Goal: Task Accomplishment & Management: Manage account settings

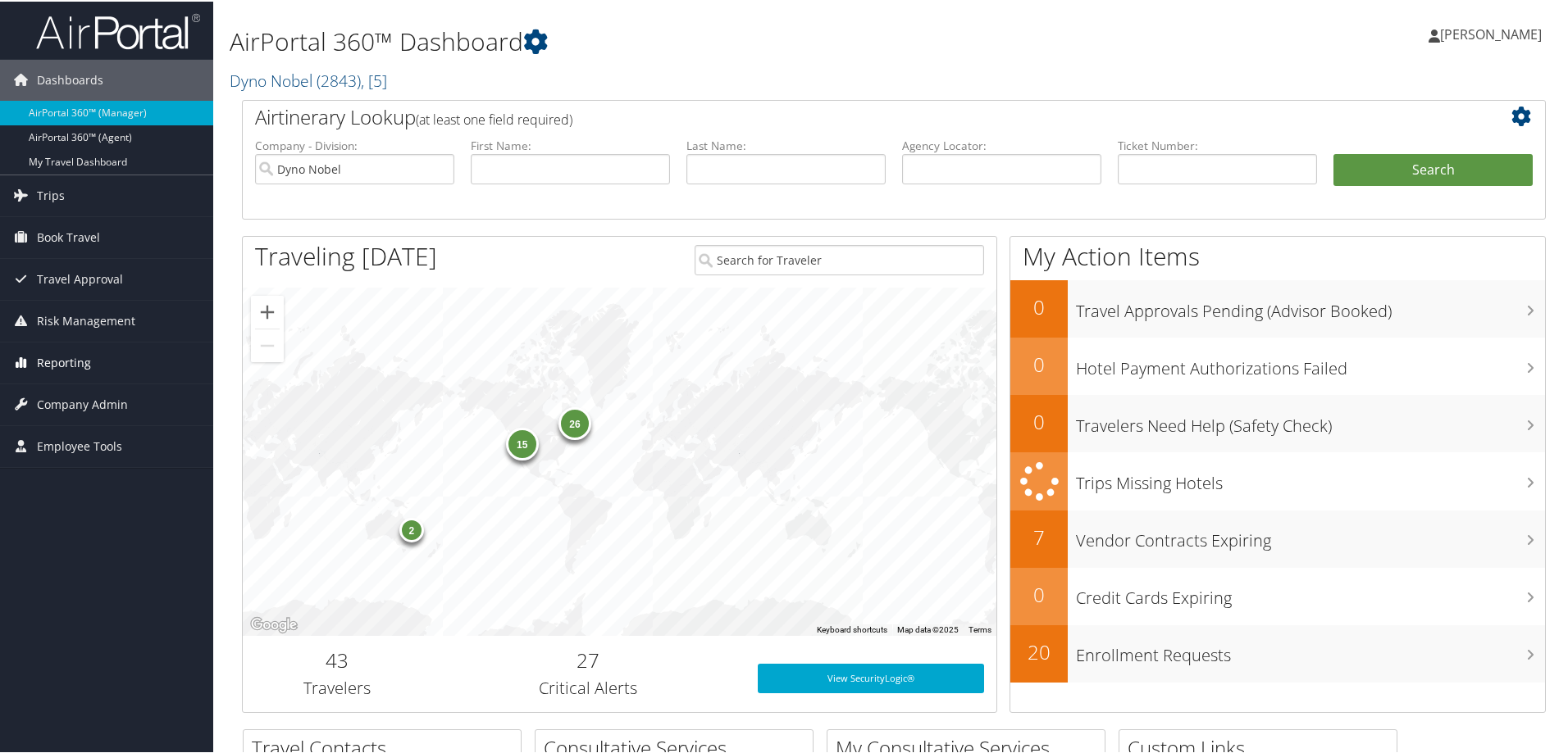
click at [70, 354] on span "Reporting" at bounding box center [64, 361] width 54 height 41
click at [65, 500] on span "Company Admin" at bounding box center [82, 501] width 91 height 41
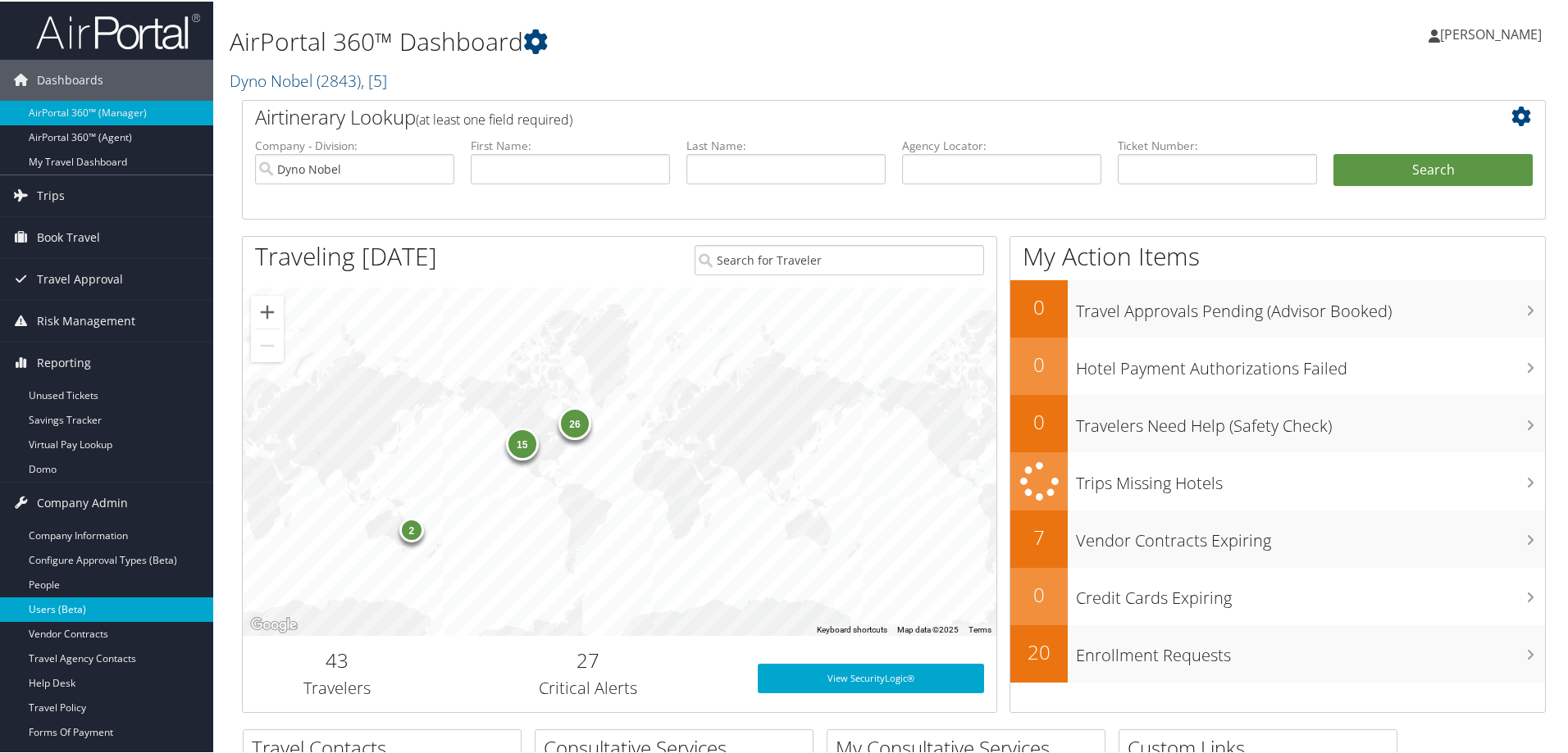
click at [44, 618] on link "Users (Beta)" at bounding box center [106, 608] width 213 height 24
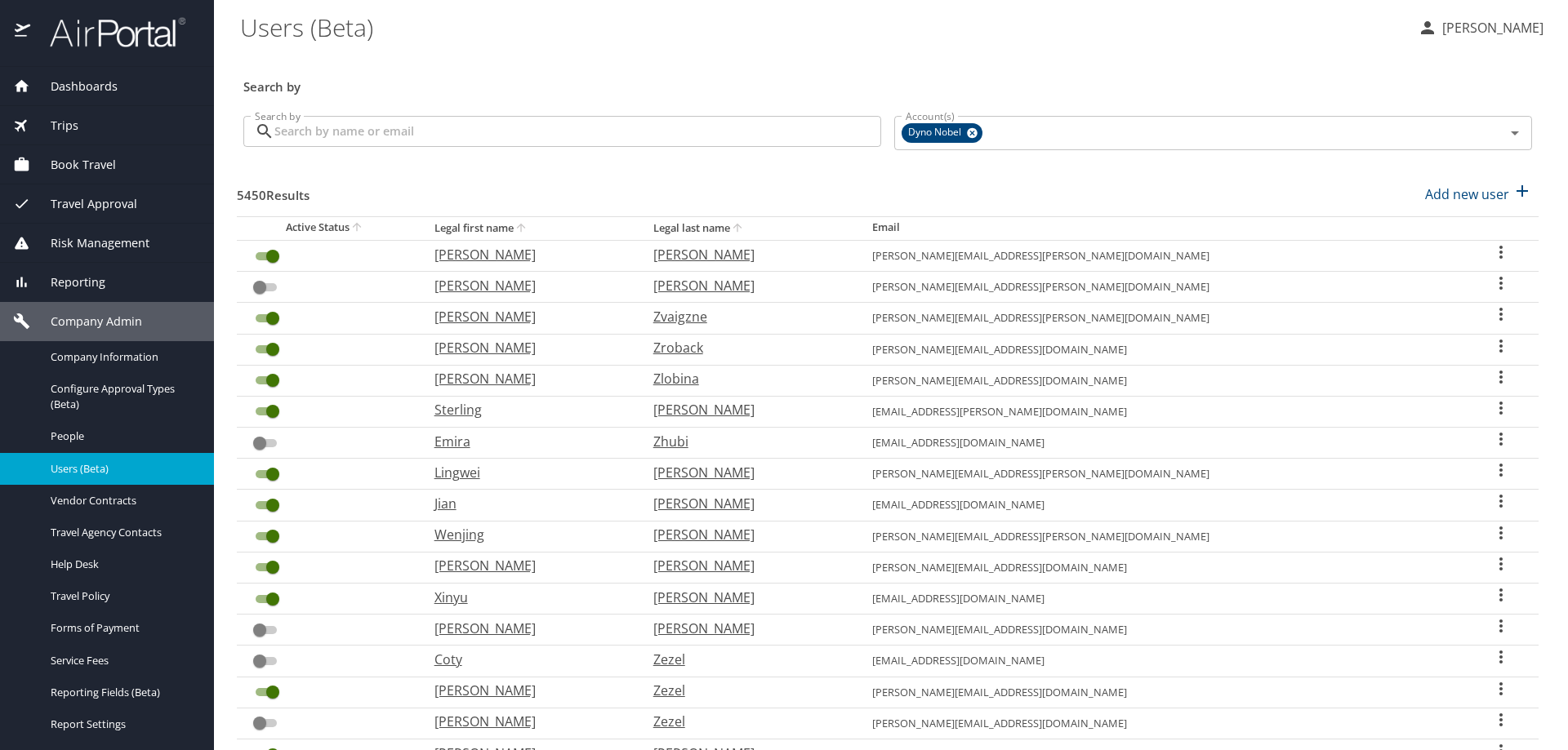
click at [320, 122] on input "Search by" at bounding box center [578, 131] width 607 height 31
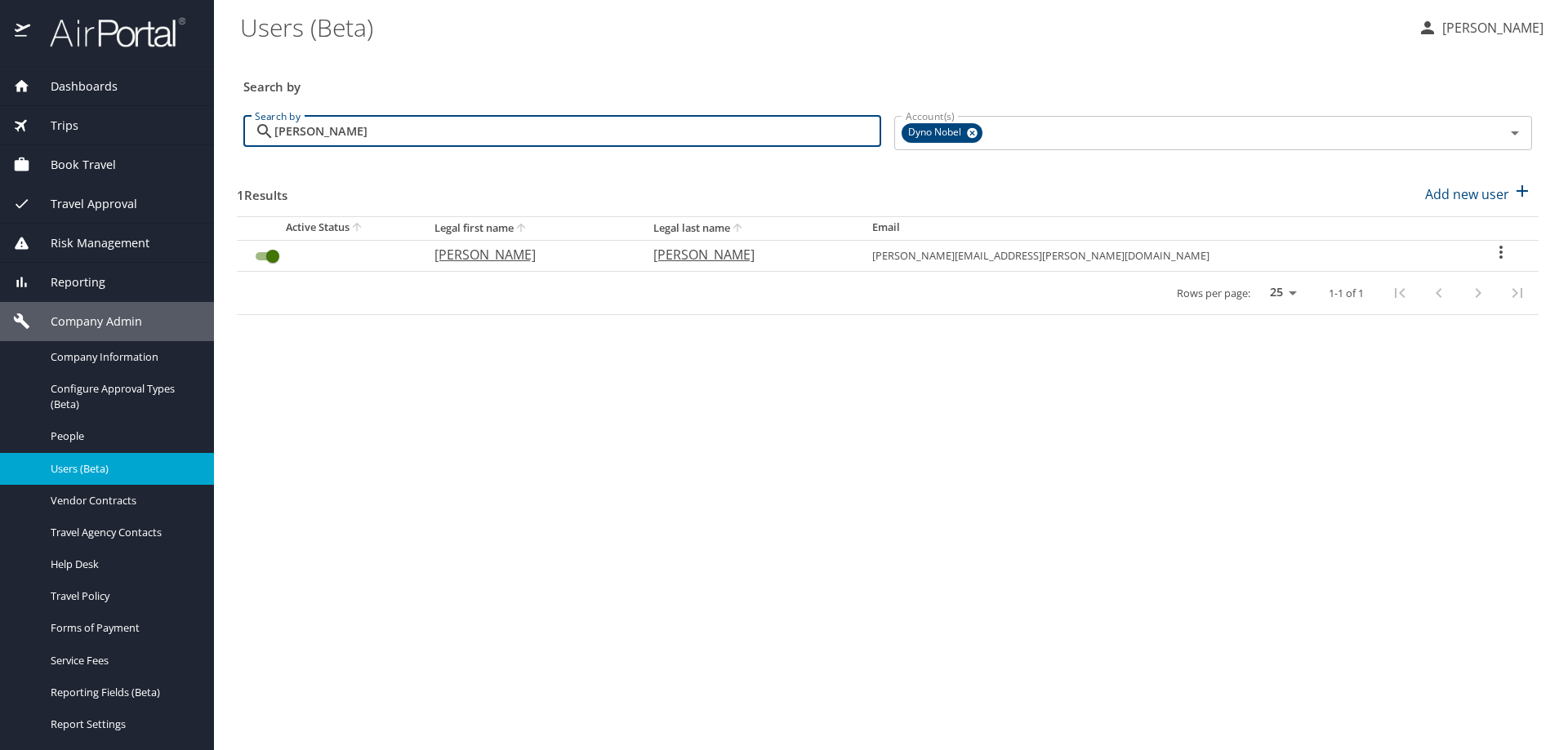
type input "[PERSON_NAME]"
click at [759, 253] on p "[PERSON_NAME]" at bounding box center [747, 255] width 187 height 20
select select "US"
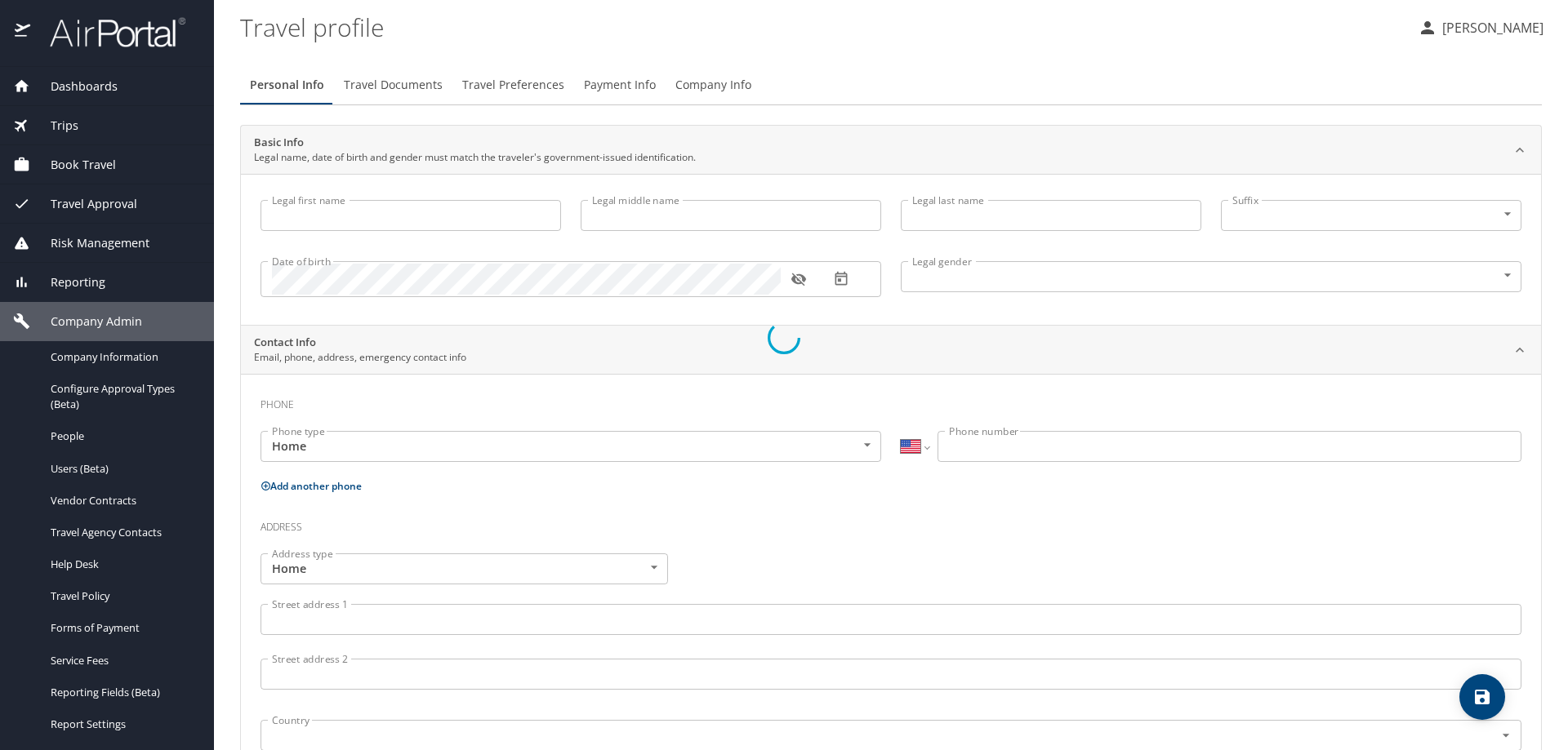
type input "[PERSON_NAME]"
type input "Undisclosed"
select select "US"
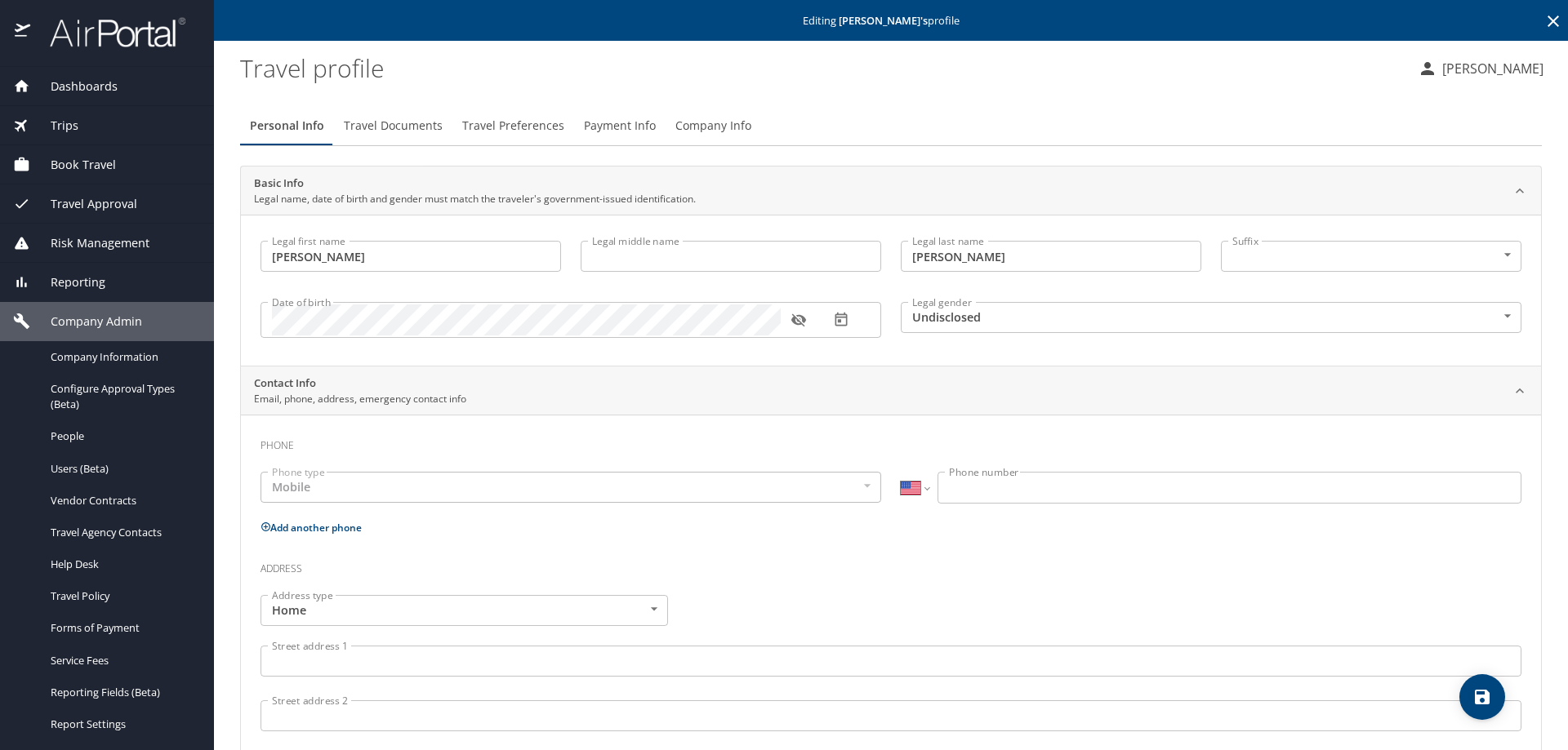
click at [1075, 337] on p at bounding box center [1211, 335] width 620 height 4
click at [1098, 295] on div "Legal gender Undisclosed Undisclosed Legal gender" at bounding box center [1211, 319] width 640 height 67
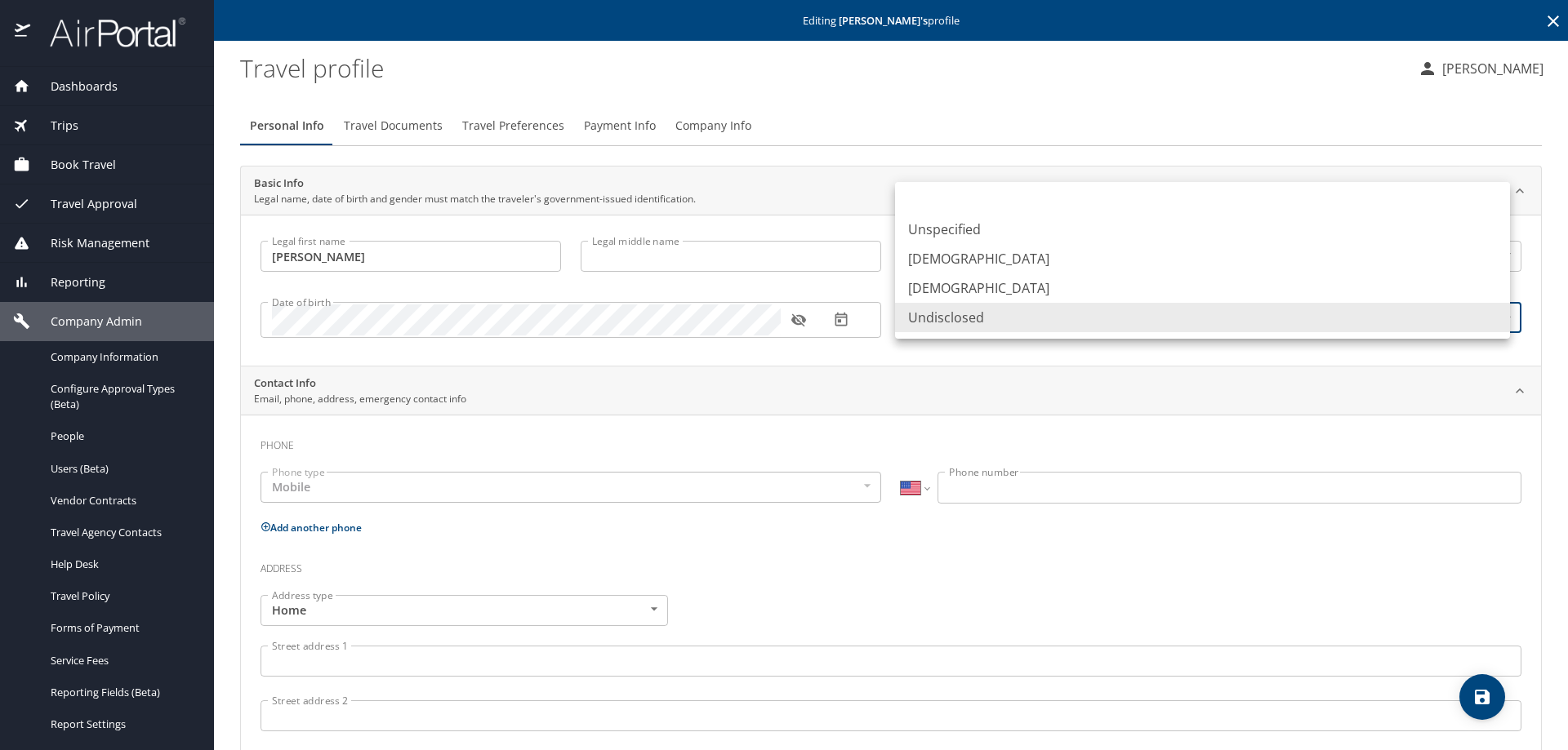
click at [1083, 310] on body "Dashboards AirPortal 360™ Manager AirPortal 360™ Agent My Travel Dashboard Trip…" at bounding box center [784, 375] width 1568 height 750
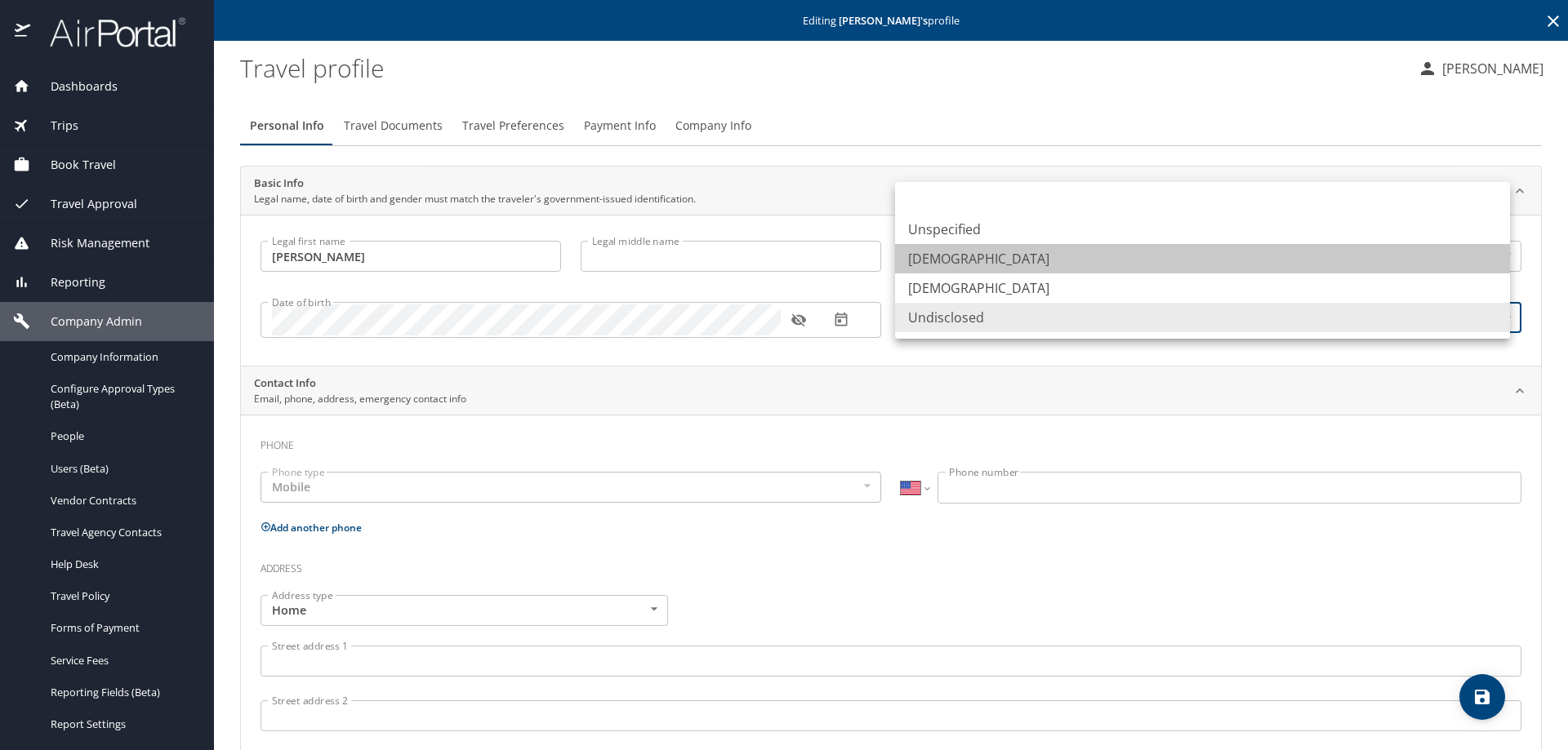
click at [948, 254] on li "[DEMOGRAPHIC_DATA]" at bounding box center [1202, 258] width 615 height 29
type input "[DEMOGRAPHIC_DATA]"
